Goal: Transaction & Acquisition: Download file/media

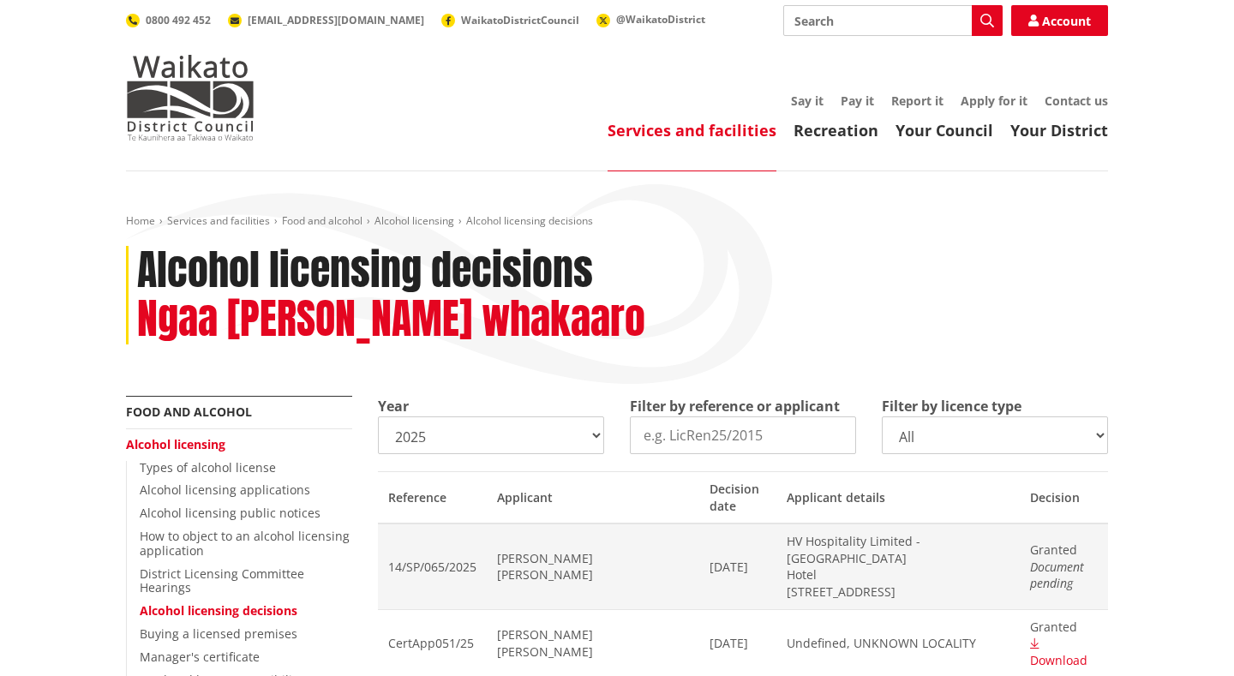
scroll to position [18127, 0]
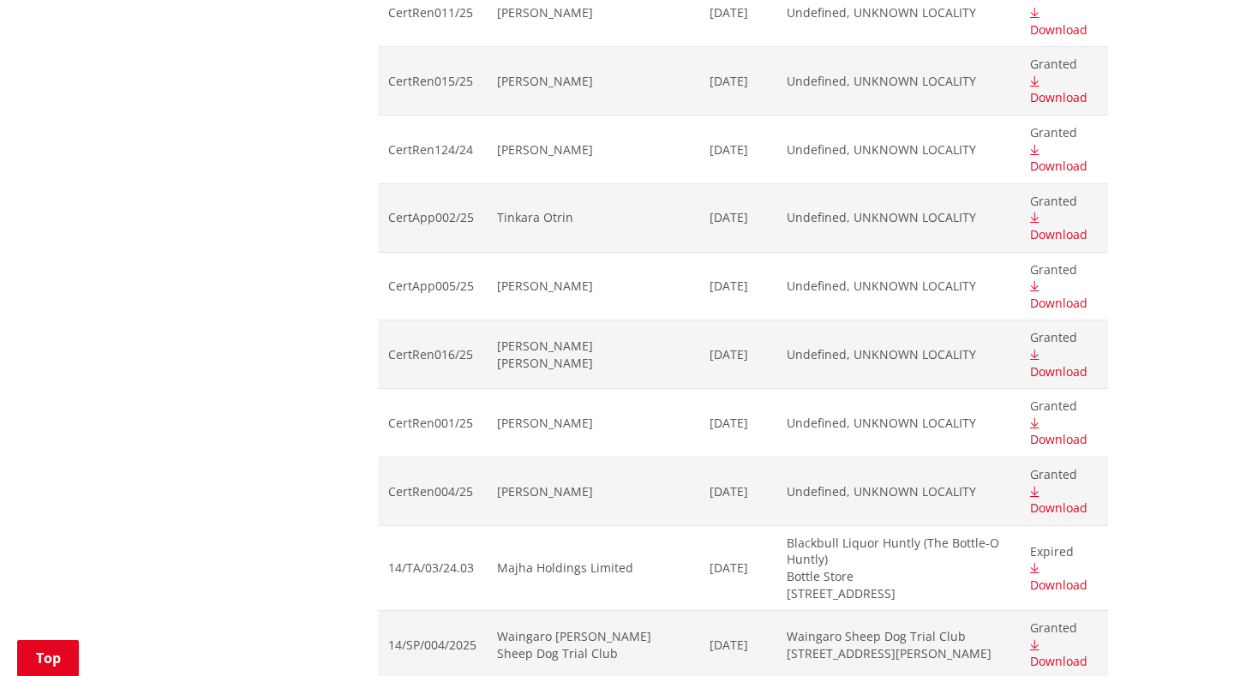
click at [1061, 431] on span "Download" at bounding box center [1058, 439] width 57 height 16
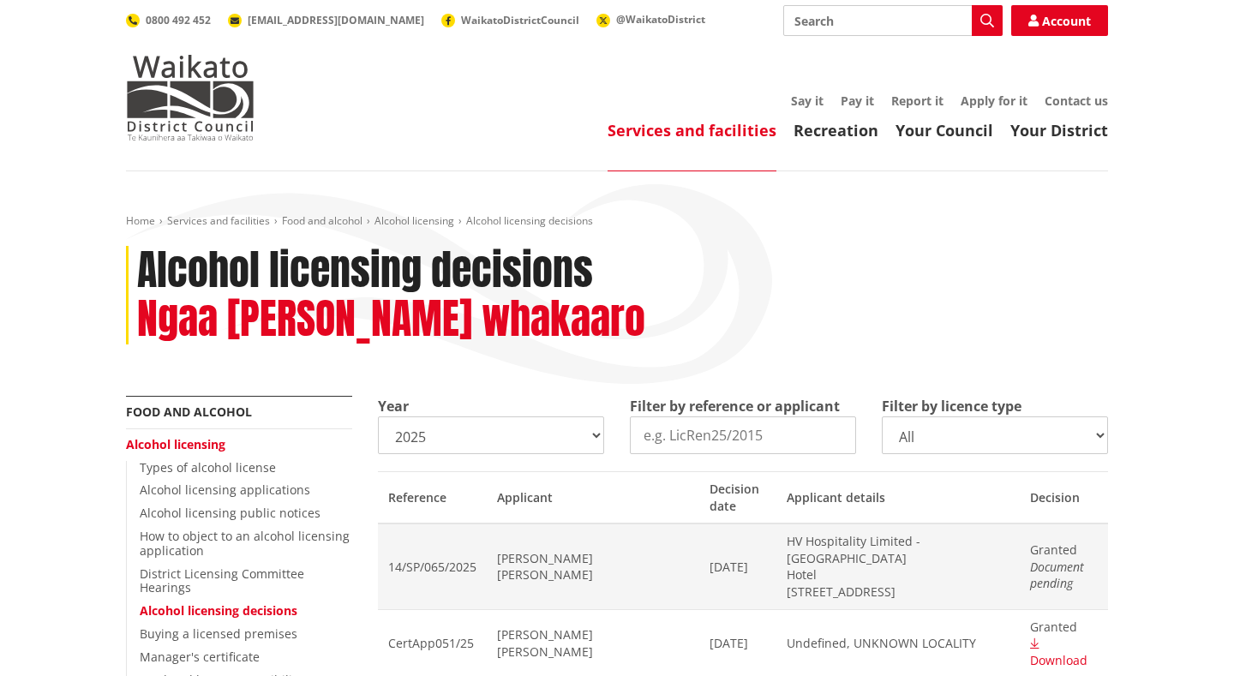
scroll to position [0, 0]
select select "2024"
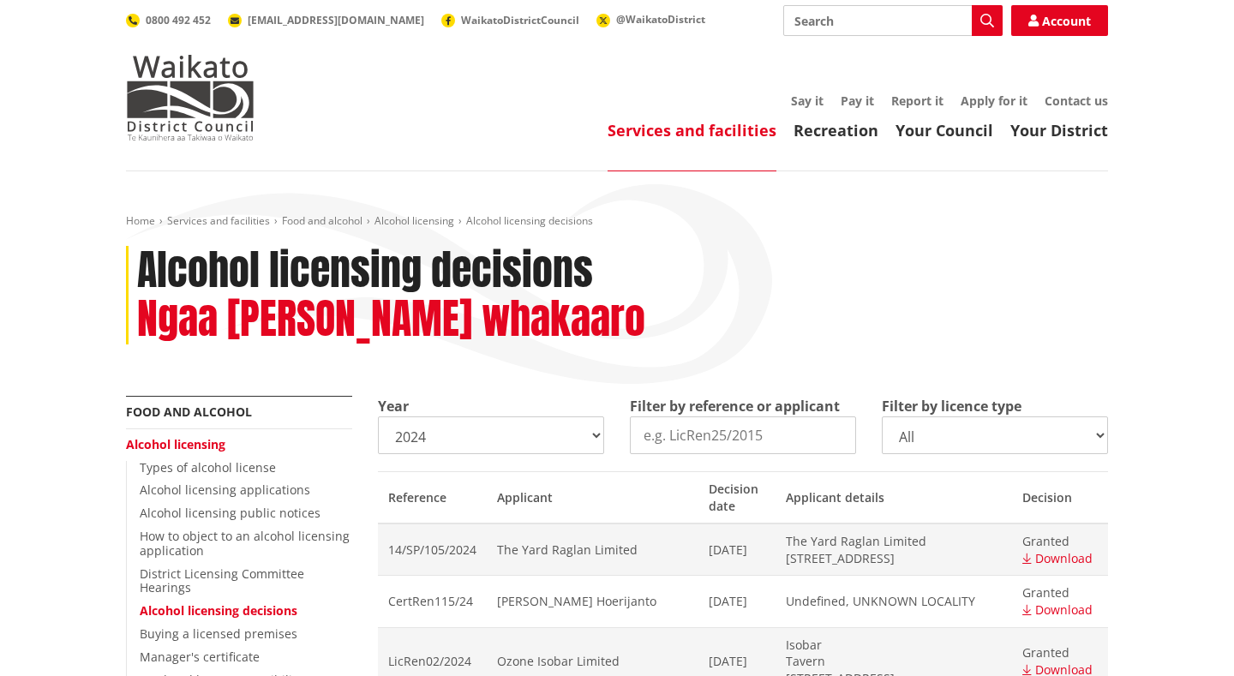
select select "2023"
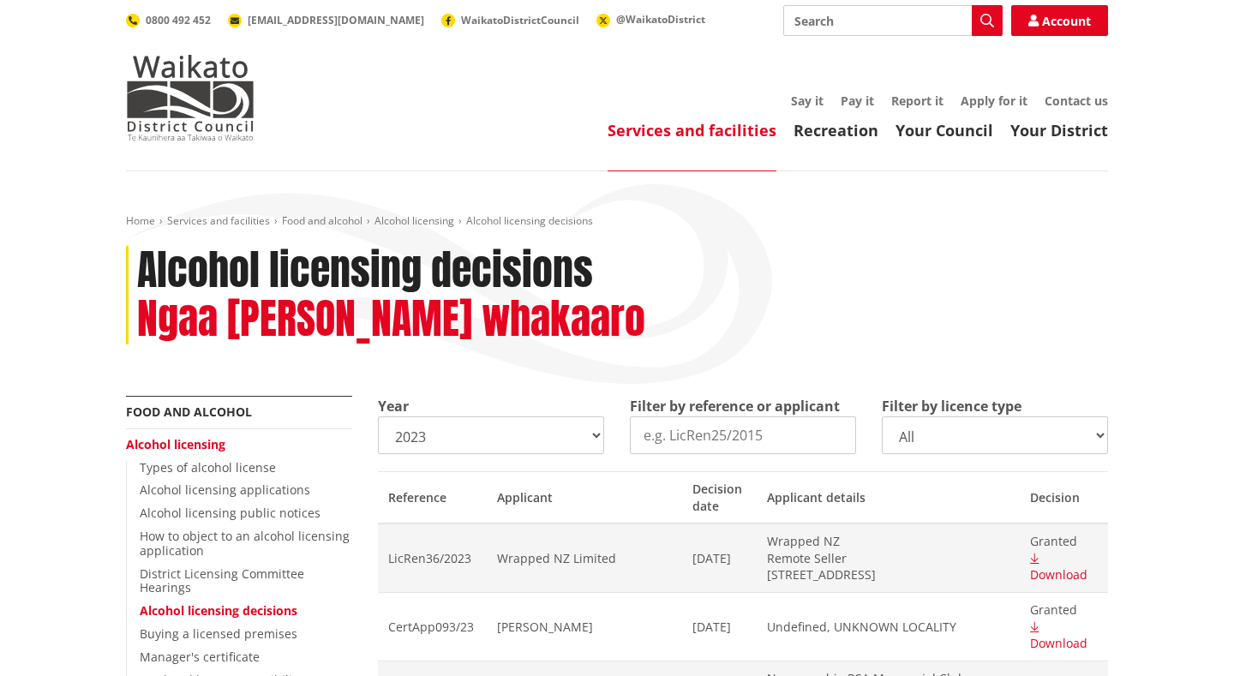
select select "2022"
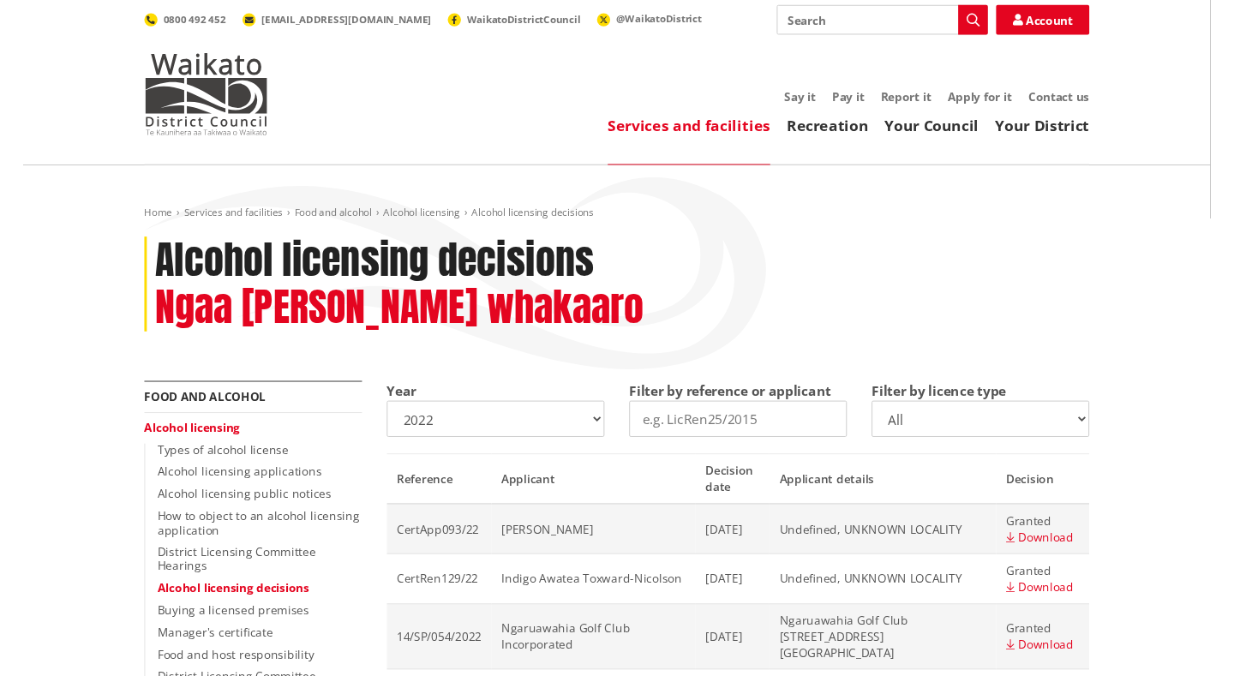
scroll to position [21686, 0]
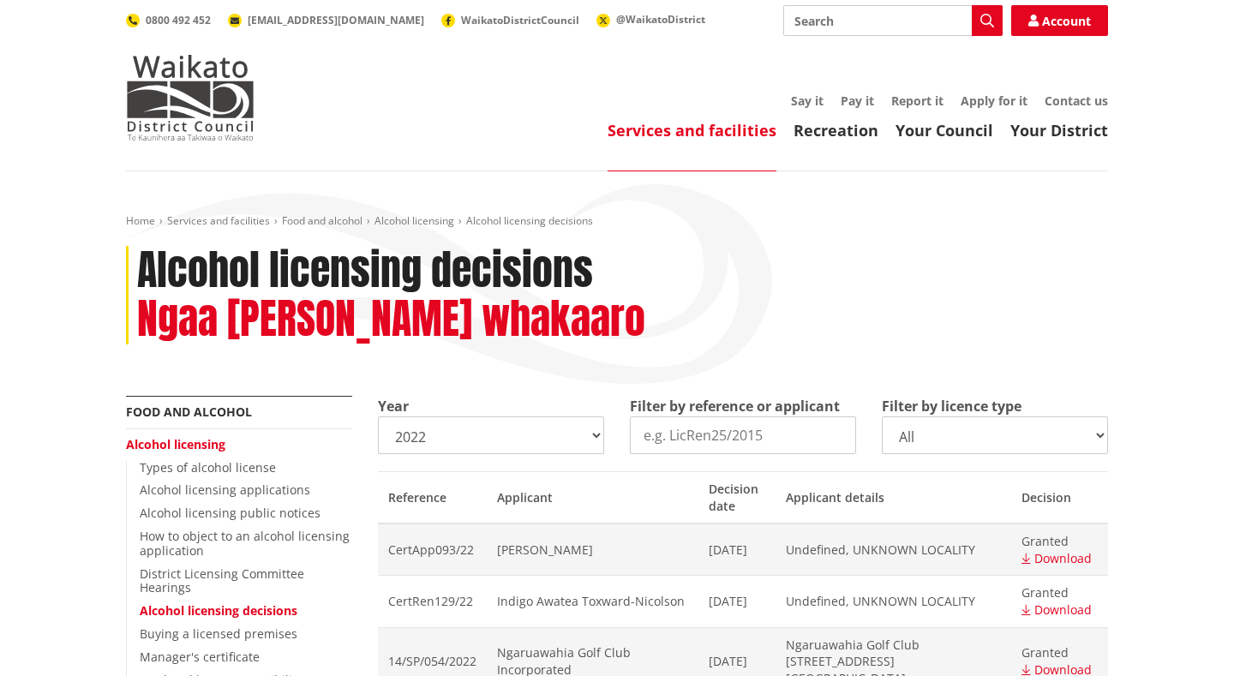
scroll to position [0, 0]
select select "2023"
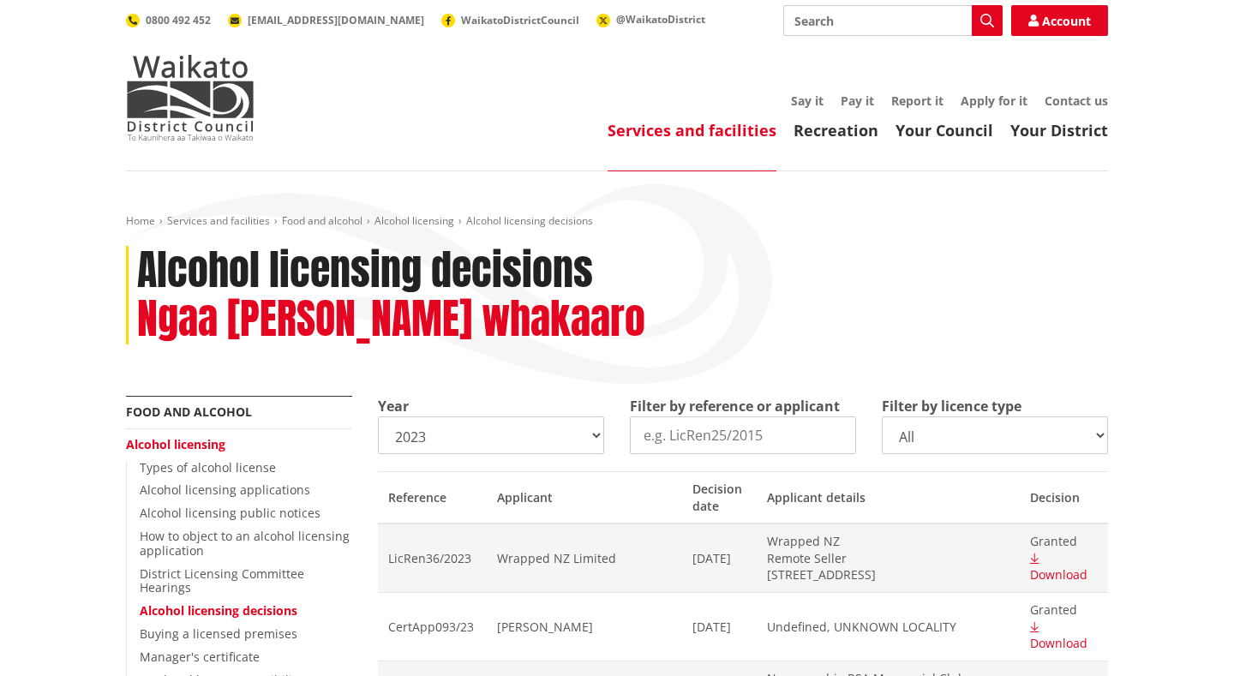
select select "2024"
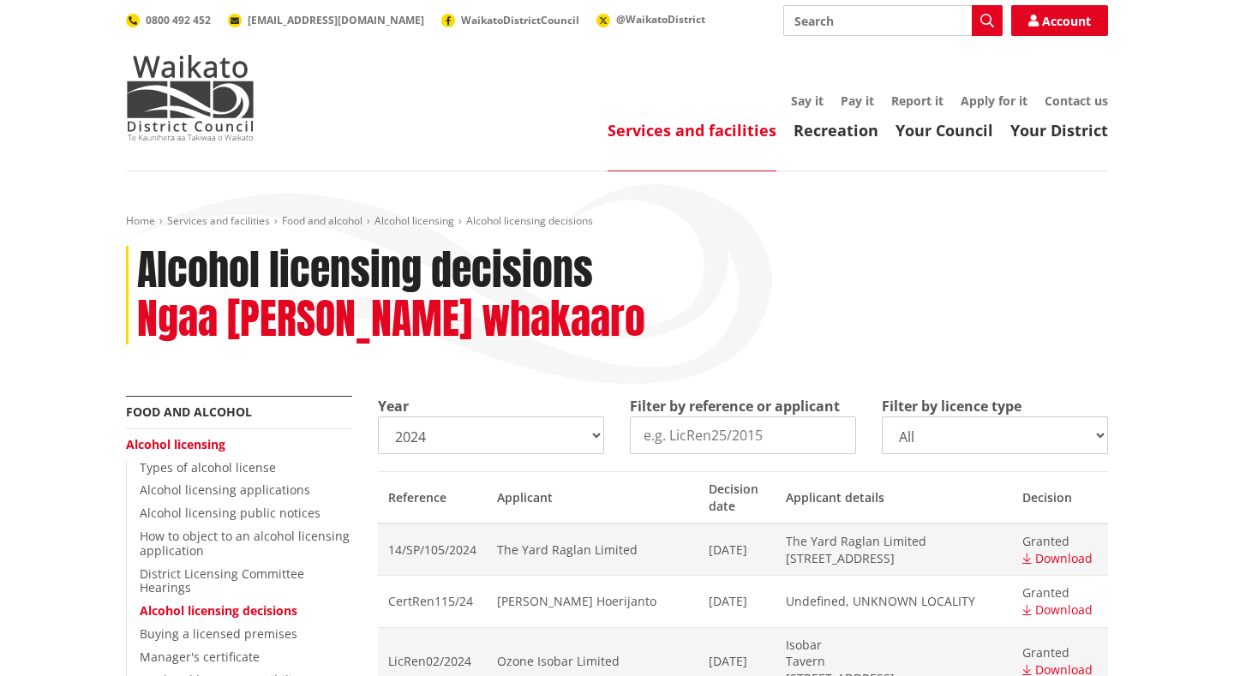
select select "2025"
